Goal: Obtain resource: Obtain resource

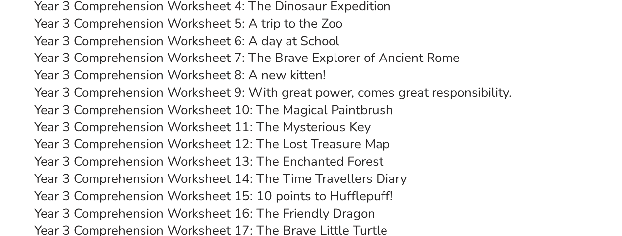
scroll to position [3353, 0]
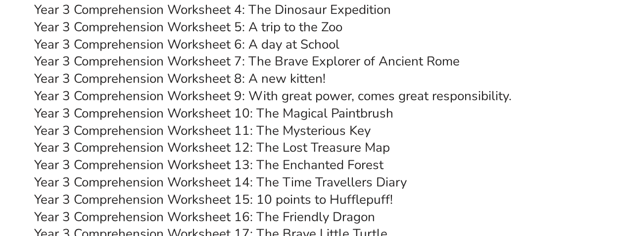
click at [308, 25] on link "Year 3 Comprehension Worksheet 5: A trip to the Zoo" at bounding box center [188, 26] width 308 height 17
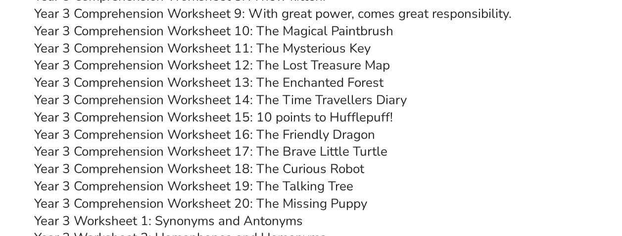
scroll to position [3432, 0]
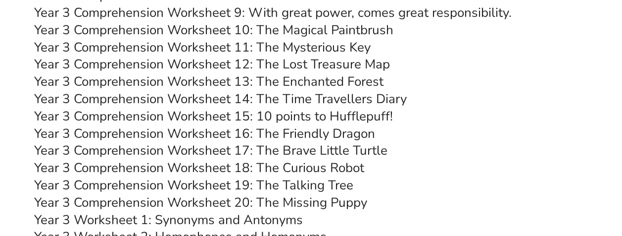
click at [333, 152] on link "Year 3 Comprehension Worksheet 17: The Brave Little Turtle" at bounding box center [210, 150] width 353 height 17
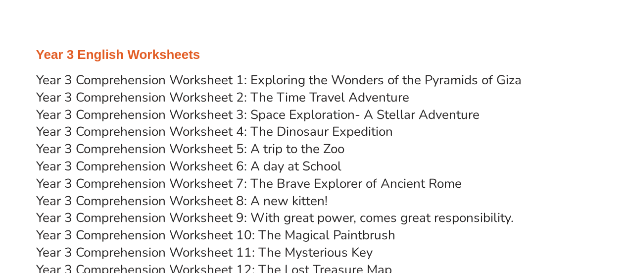
scroll to position [3225, 0]
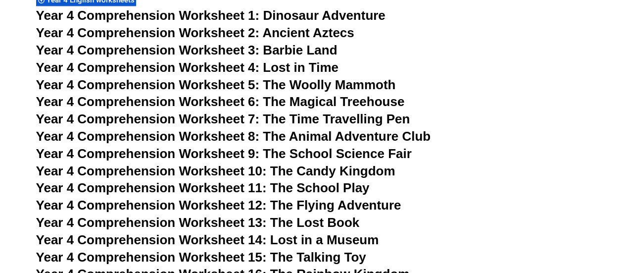
scroll to position [3982, 0]
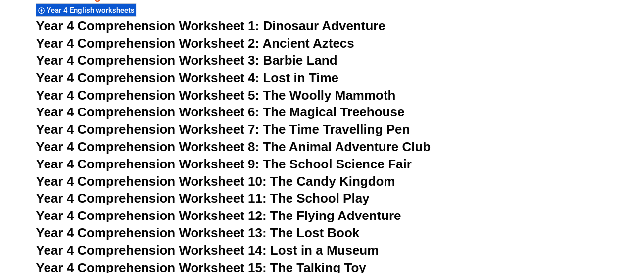
click at [326, 61] on span "Year 4 Comprehension Worksheet 3: Barbie Land" at bounding box center [186, 60] width 301 height 15
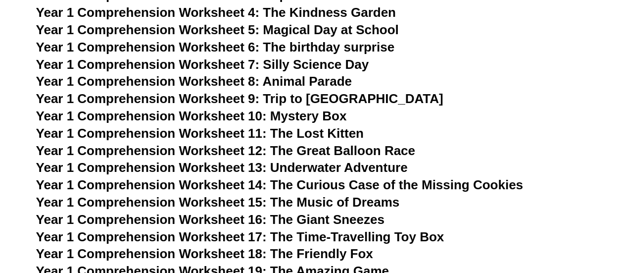
scroll to position [1354, 0]
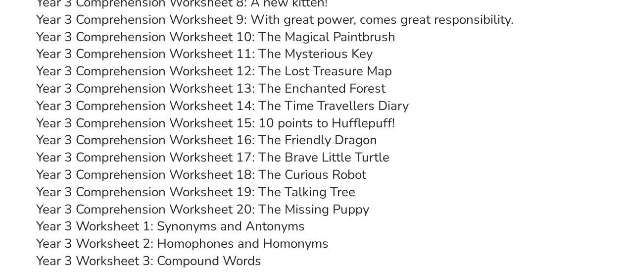
scroll to position [3376, 0]
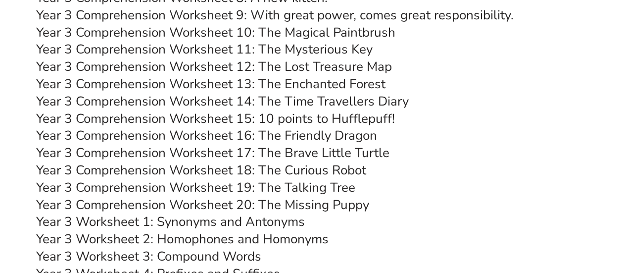
click at [319, 201] on link "Year 3 Comprehension Worksheet 20: The Missing Puppy" at bounding box center [202, 204] width 333 height 17
